Goal: Task Accomplishment & Management: Manage account settings

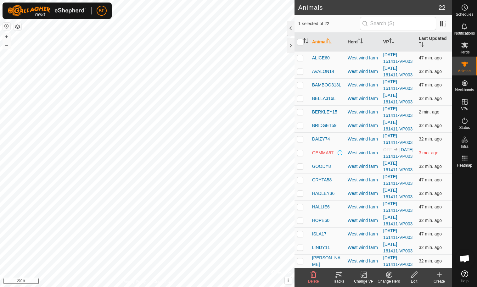
click at [339, 276] on icon at bounding box center [339, 274] width 6 height 5
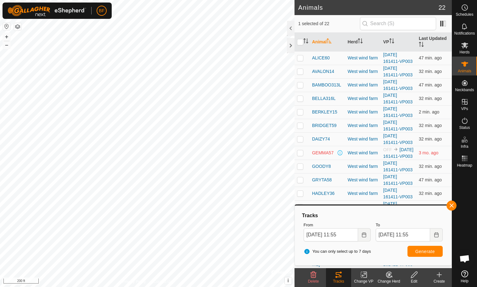
click at [20, 26] on button "button" at bounding box center [18, 27] width 8 height 8
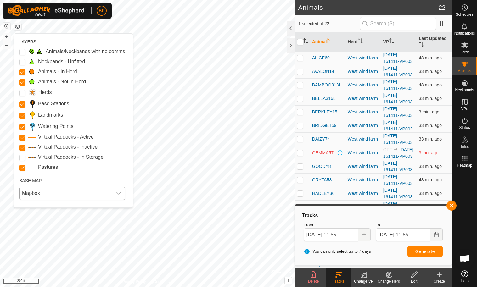
click at [118, 193] on icon "dropdown trigger" at bounding box center [118, 193] width 5 height 5
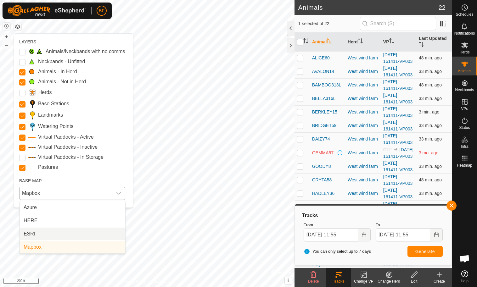
click at [37, 235] on li "ESRI" at bounding box center [72, 234] width 105 height 13
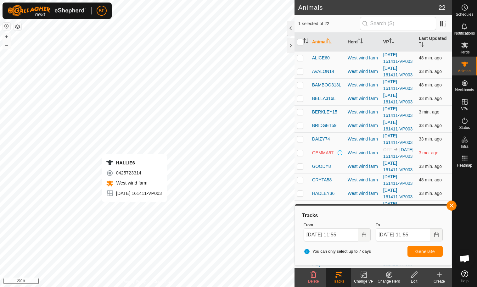
checkbox input "true"
checkbox input "false"
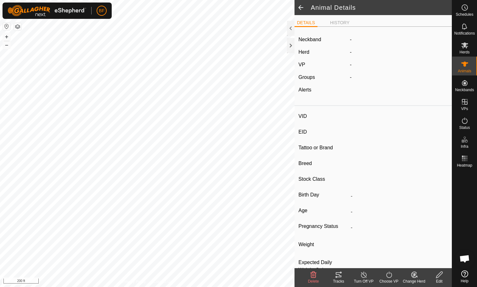
type input "HALLIE6"
type input "840003279408485"
type input "-"
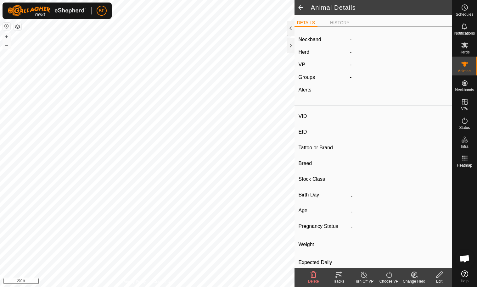
type input "-"
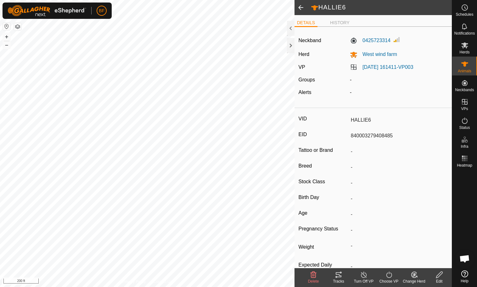
click at [338, 277] on icon at bounding box center [339, 274] width 6 height 5
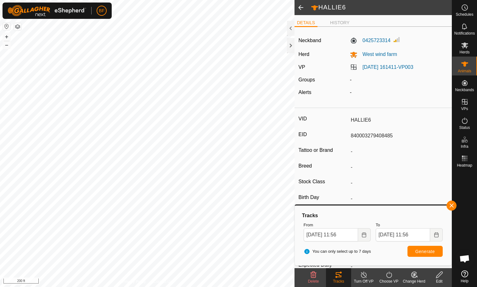
click at [295, 223] on body "BF Schedules Notifications Herds Animals Neckbands VPs Status Infra Heatmap Hel…" at bounding box center [238, 143] width 477 height 287
